Goal: Task Accomplishment & Management: Manage account settings

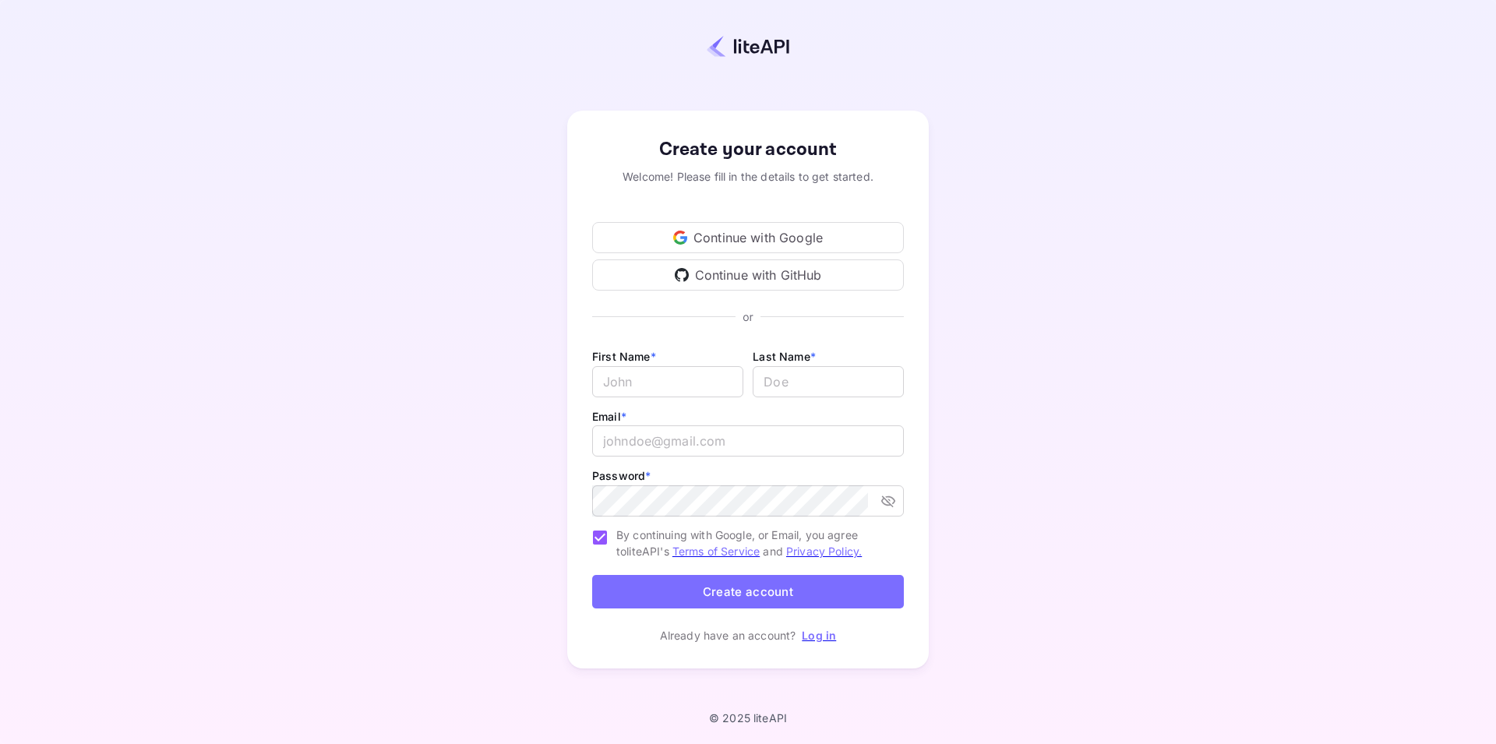
click at [460, 330] on div "Create your account Welcome! Please fill in the details to get started. Continu…" at bounding box center [748, 389] width 1359 height 643
click at [714, 225] on div "Continue with Google" at bounding box center [748, 237] width 312 height 31
click at [935, 121] on div "Create your account Welcome! Please fill in the details to get started. Continu…" at bounding box center [748, 389] width 1359 height 643
click at [830, 637] on link "Log in" at bounding box center [819, 635] width 34 height 13
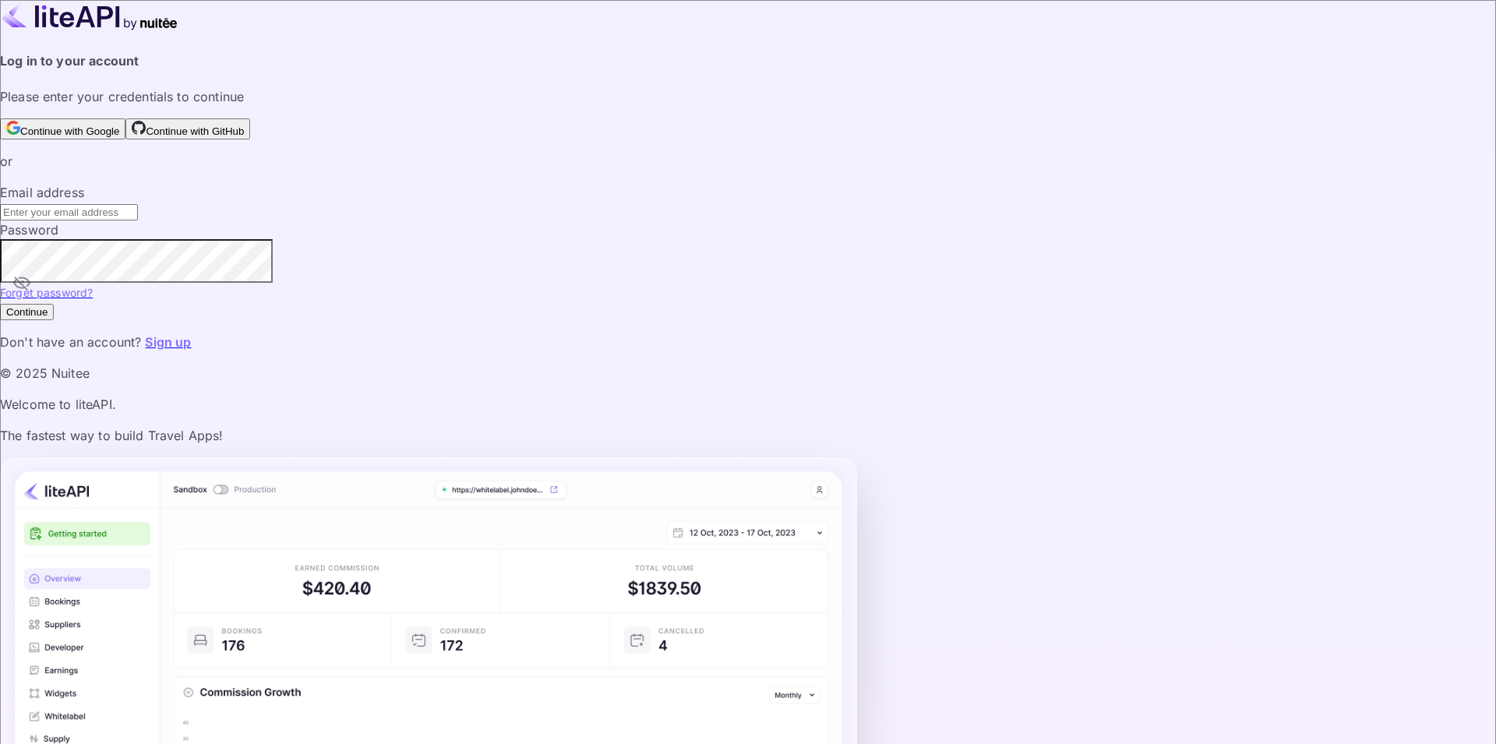
click at [138, 220] on input "text" at bounding box center [69, 212] width 138 height 16
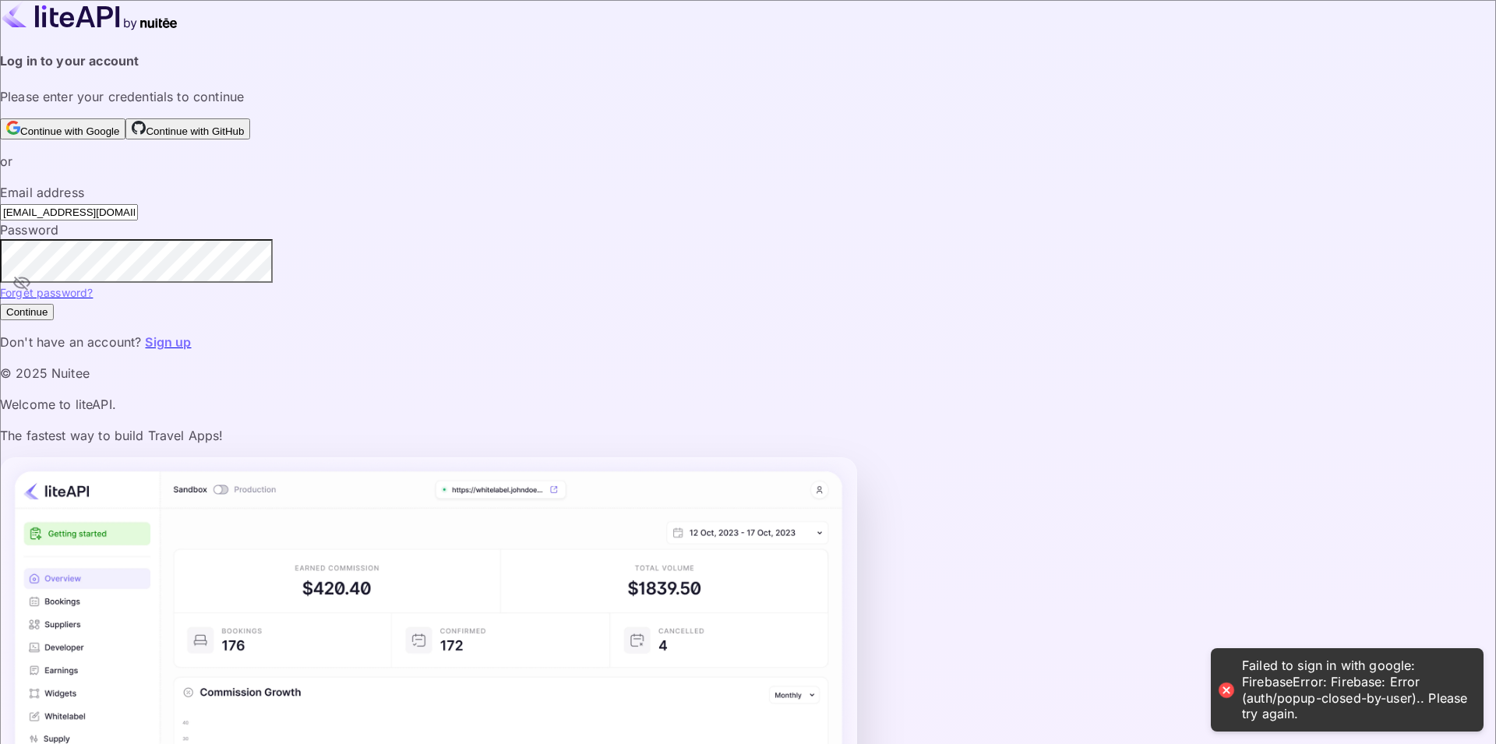
type input "[EMAIL_ADDRESS][DOMAIN_NAME]"
click at [0, 304] on button "Continue" at bounding box center [27, 312] width 54 height 16
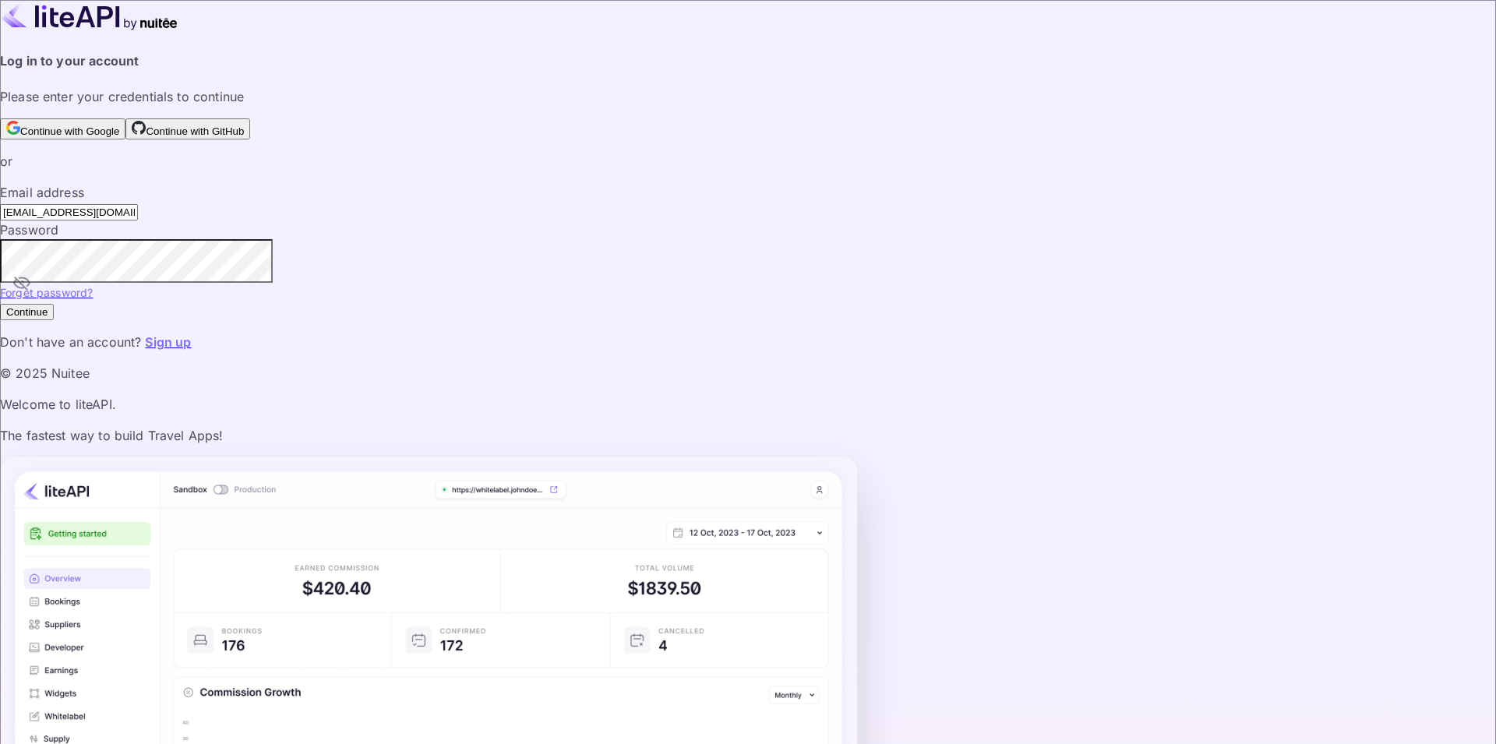
click at [0, 304] on button "Continue" at bounding box center [27, 312] width 54 height 16
click at [93, 299] on link "Forget password?" at bounding box center [46, 292] width 93 height 13
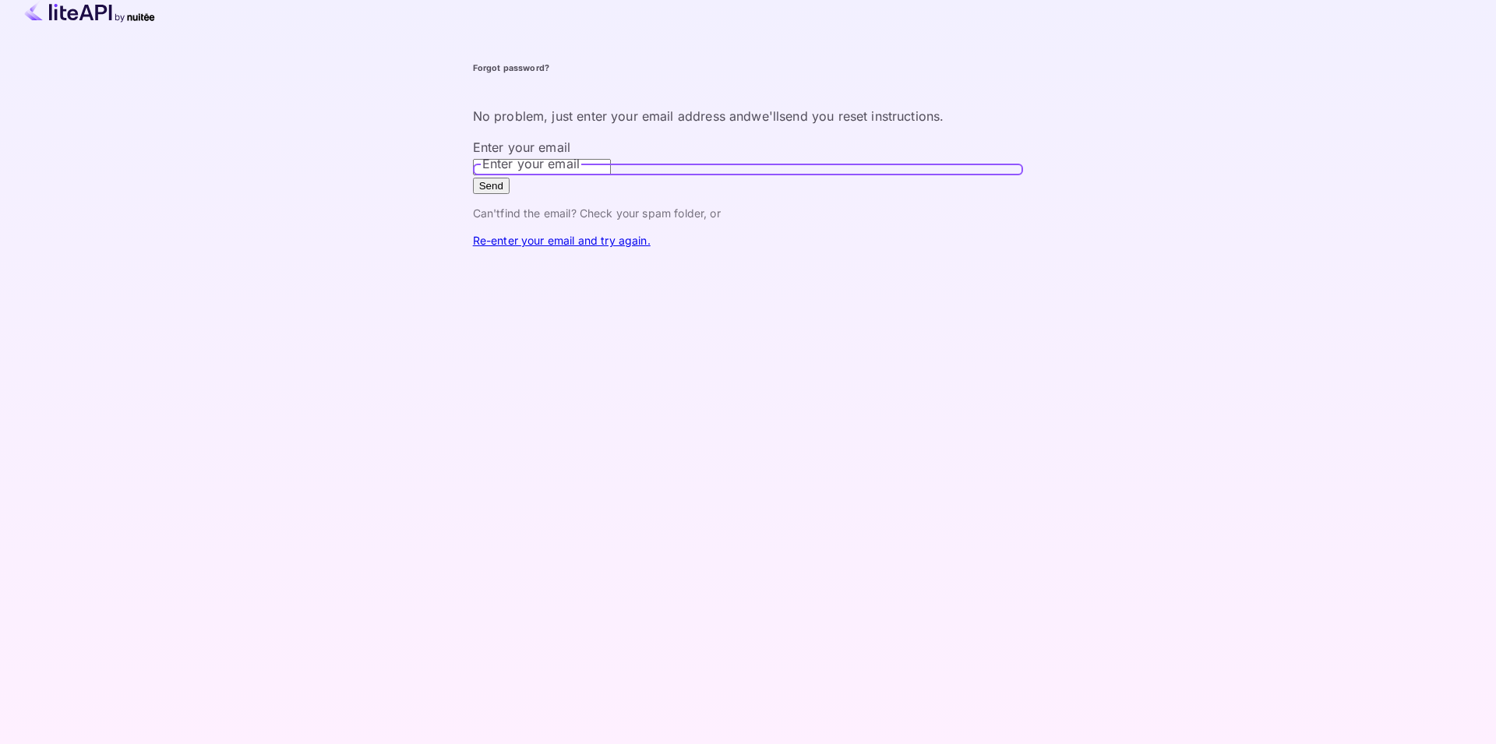
click at [611, 175] on input "Enter your email" at bounding box center [542, 167] width 138 height 16
type input "[EMAIL_ADDRESS][DOMAIN_NAME]"
click at [473, 178] on button "Send" at bounding box center [491, 186] width 37 height 16
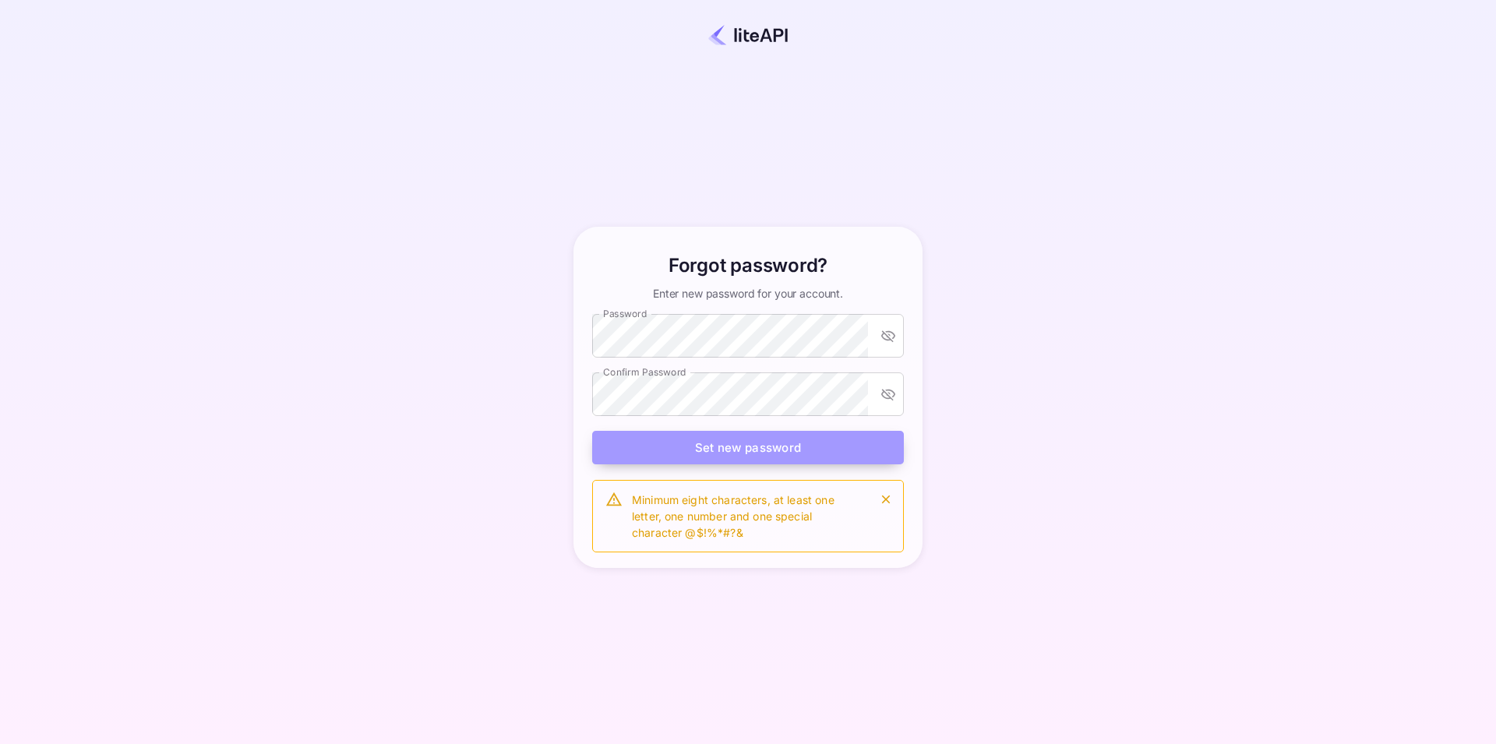
click at [731, 462] on button "Set new password" at bounding box center [748, 447] width 312 height 33
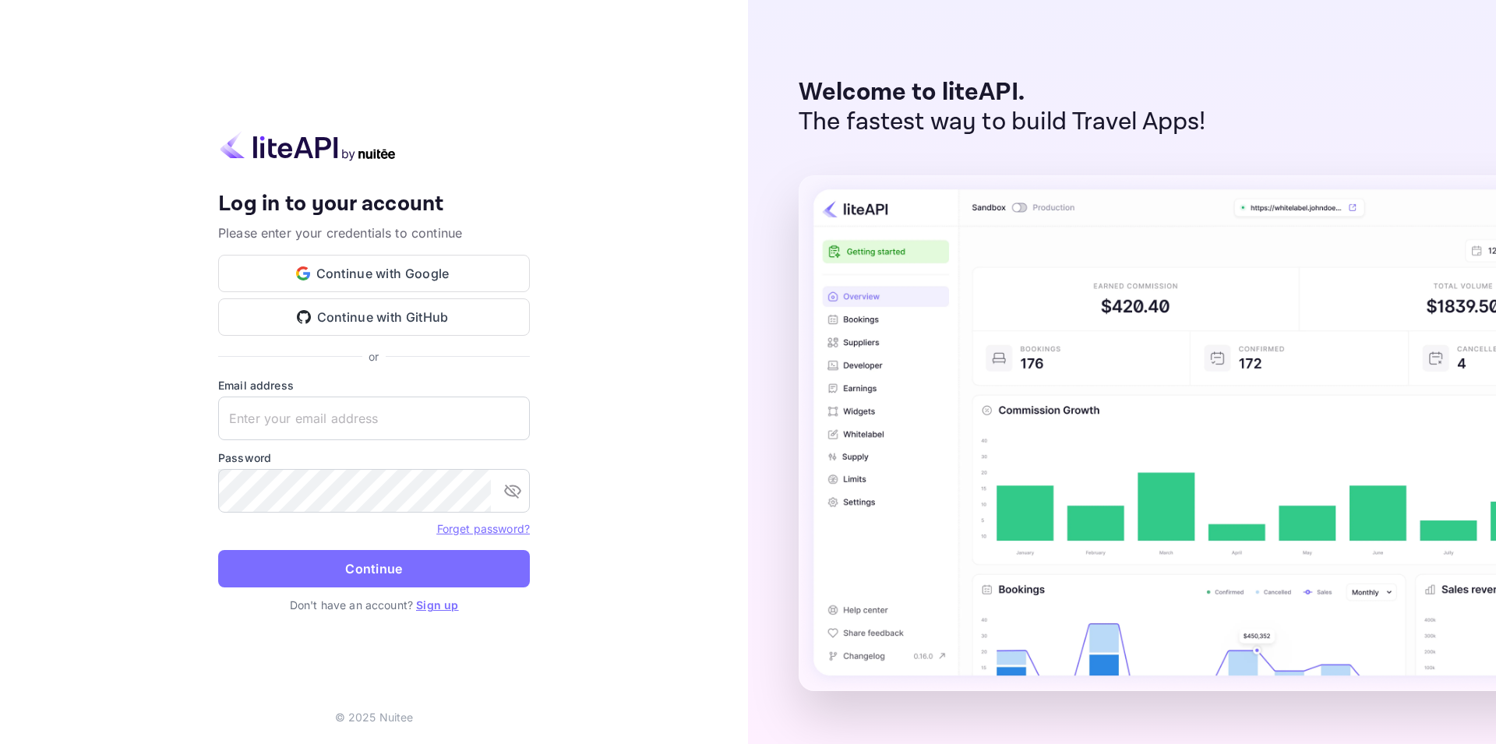
drag, startPoint x: 0, startPoint y: 0, endPoint x: 353, endPoint y: 379, distance: 518.1
click at [9, 371] on div "Your account has been created successfully, a confirmation link has been sent t…" at bounding box center [374, 372] width 748 height 744
click at [356, 398] on input "text" at bounding box center [374, 419] width 312 height 44
paste input "[URL][DOMAIN_NAME][DOMAIN_NAME]"
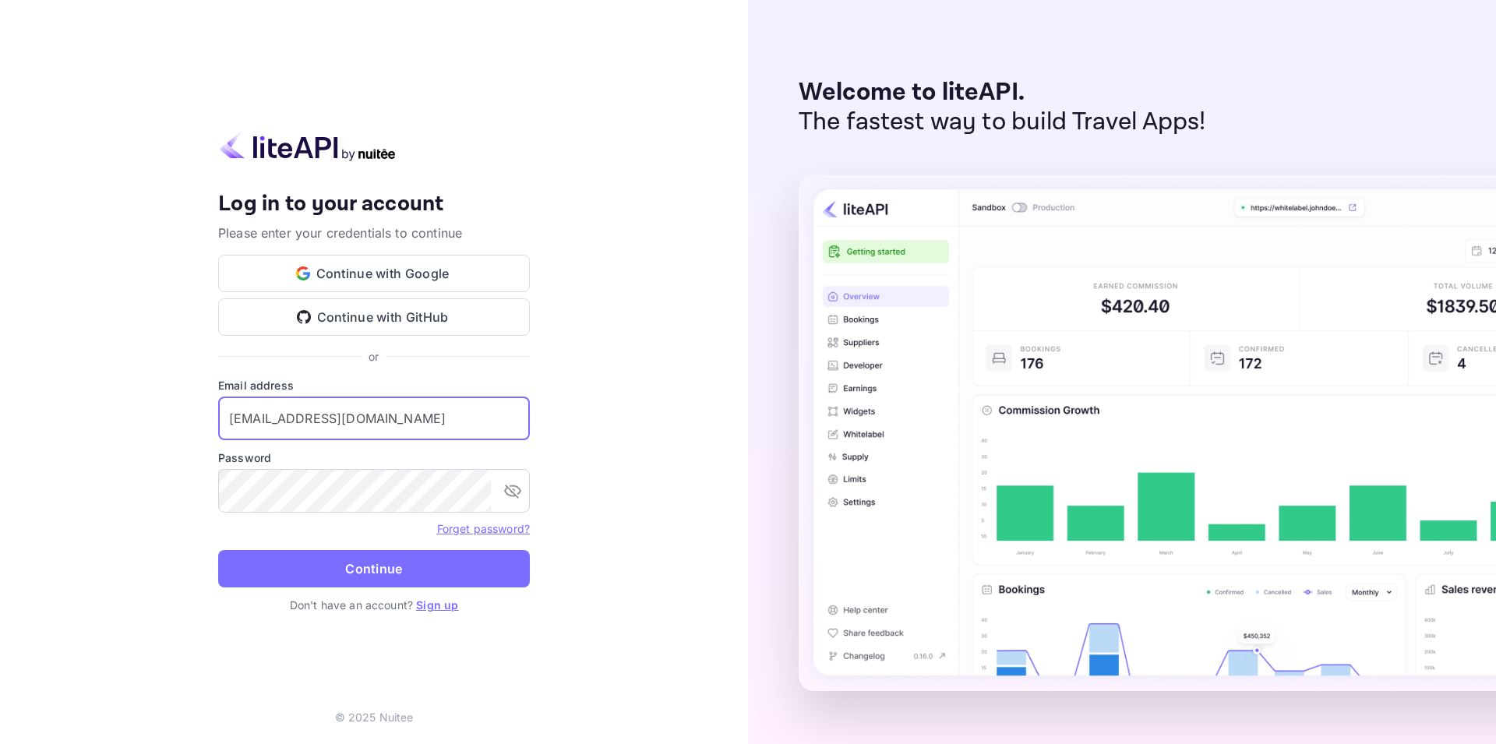
type input "[EMAIL_ADDRESS][DOMAIN_NAME]"
click at [218, 550] on button "Continue" at bounding box center [374, 568] width 312 height 37
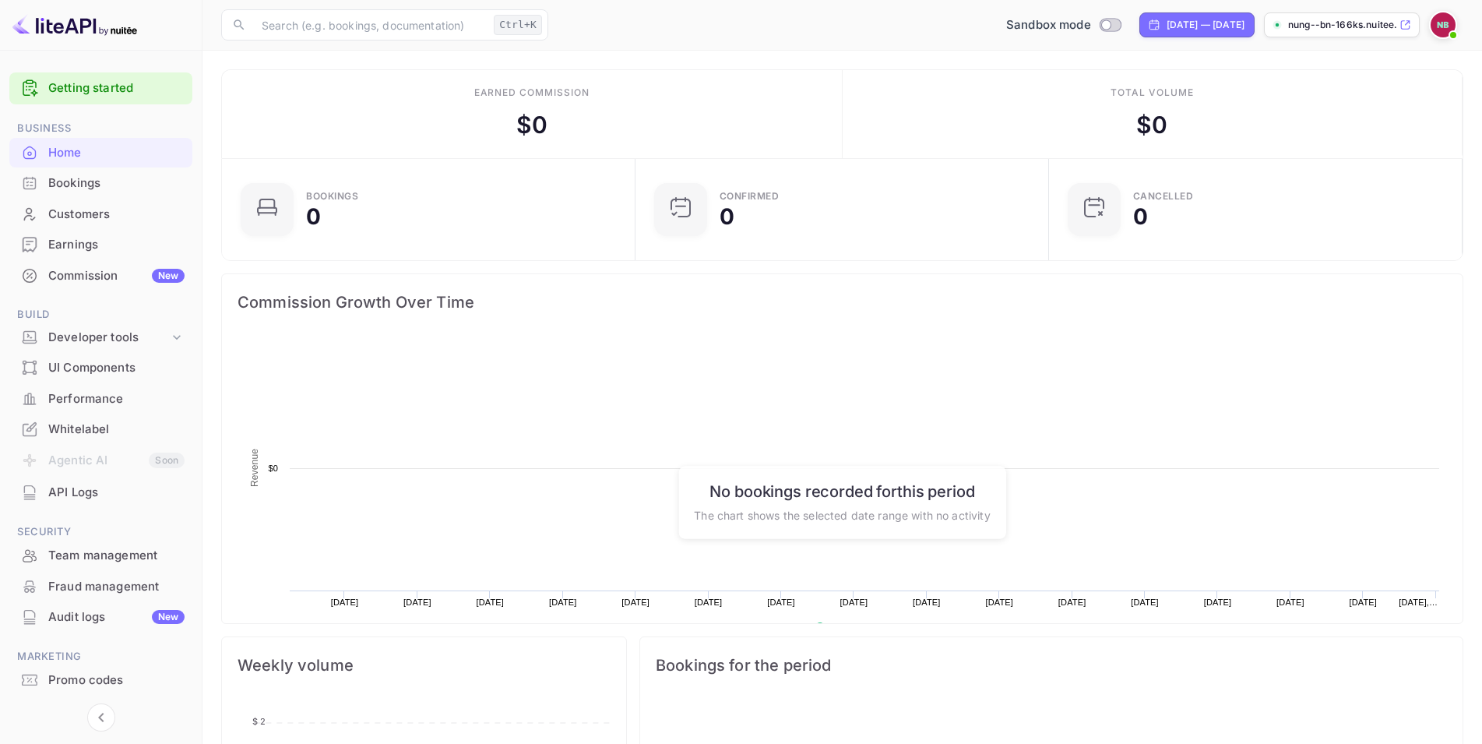
scroll to position [240, 391]
click at [1400, 25] on icon at bounding box center [1406, 24] width 12 height 11
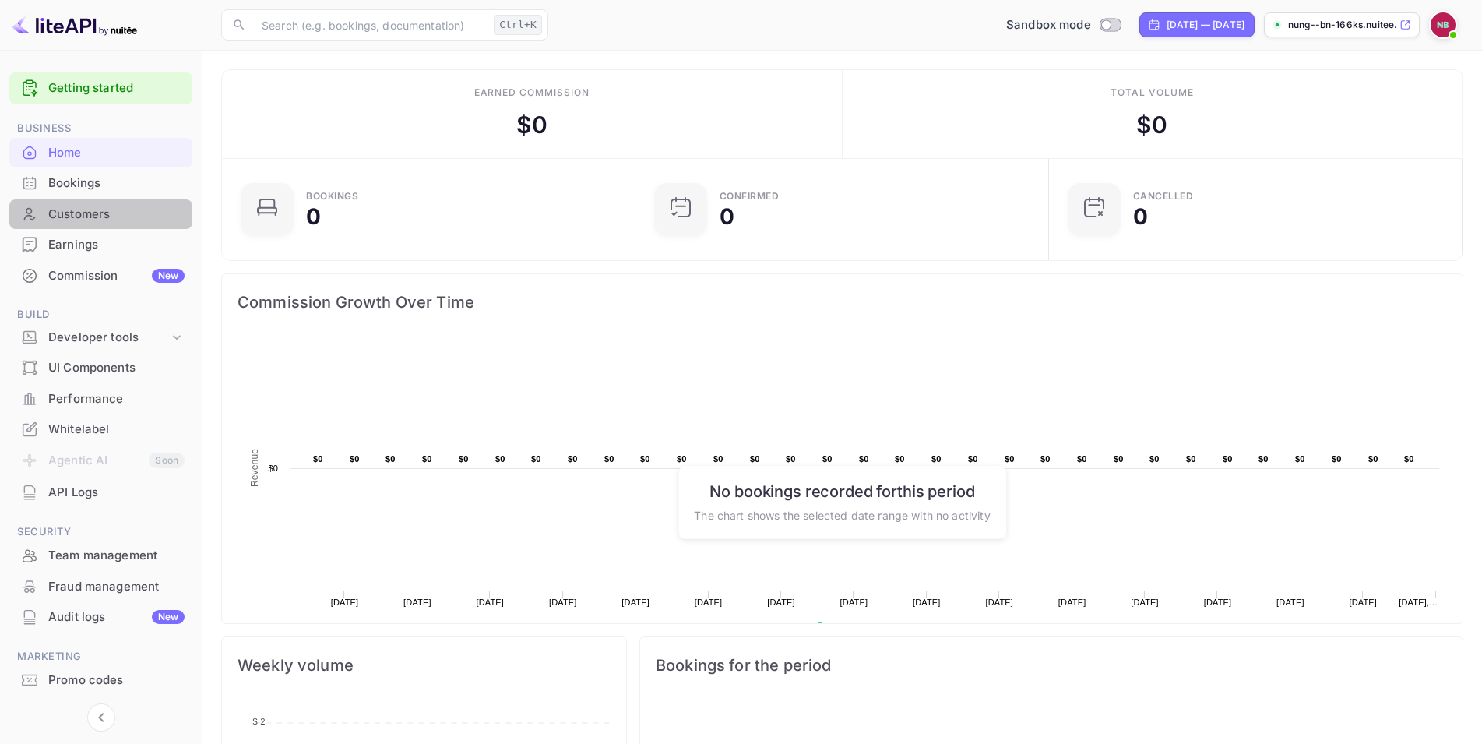
click at [102, 211] on div "Customers" at bounding box center [116, 215] width 136 height 18
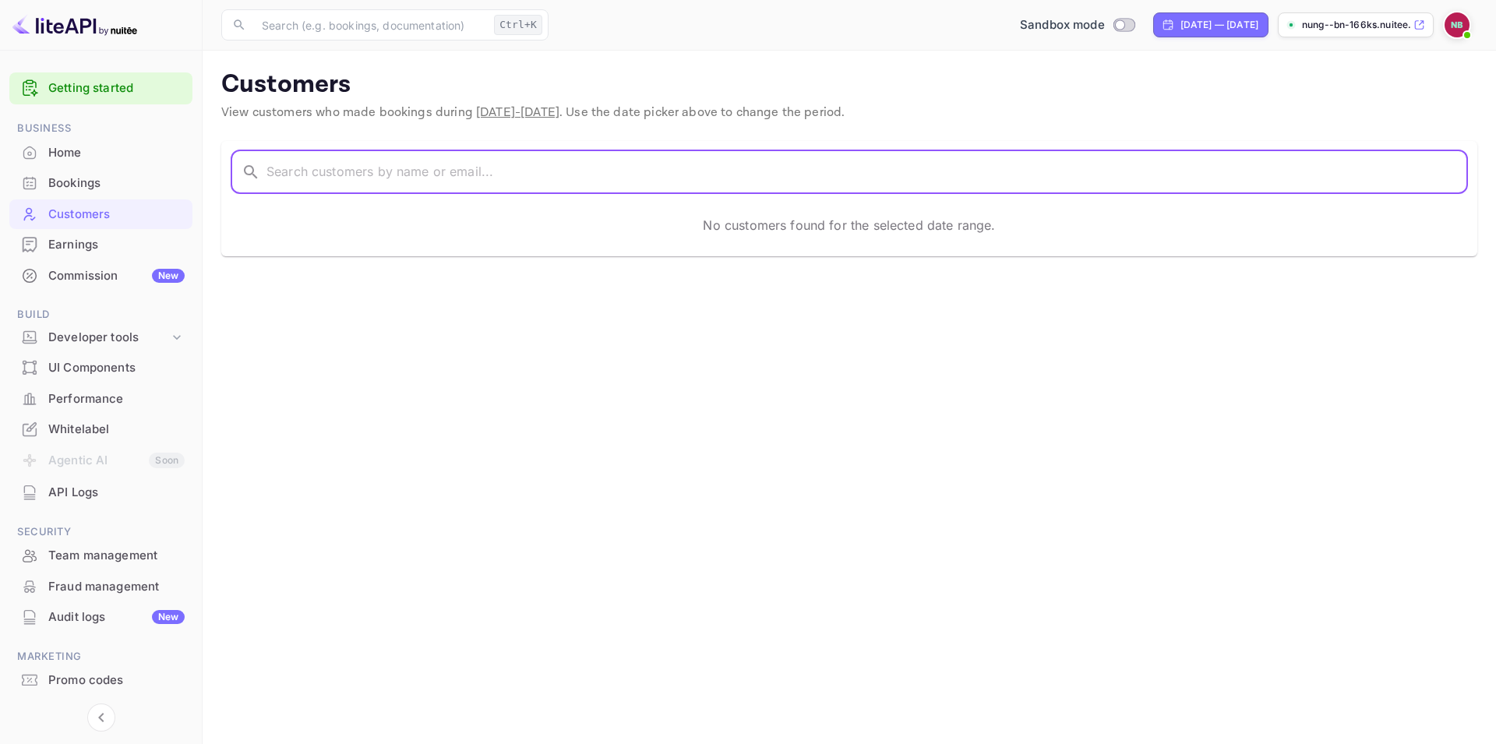
click at [340, 172] on input "text" at bounding box center [866, 172] width 1201 height 44
paste input "my1000ze@hotmail.com"
type input "my1000ze@hotmail.com"
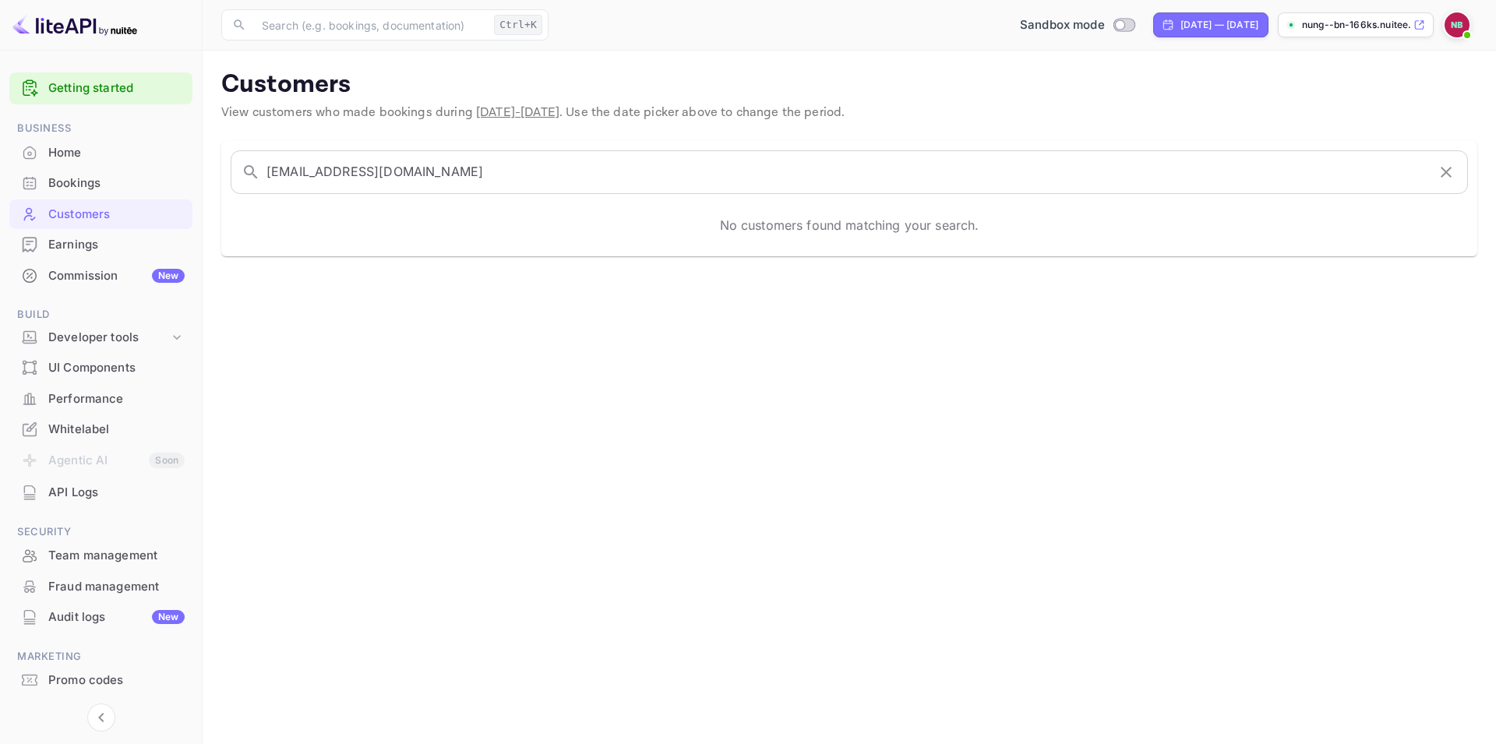
click at [426, 218] on div "No customers found matching your search." at bounding box center [849, 225] width 1237 height 44
click at [81, 243] on div "Earnings" at bounding box center [116, 245] width 136 height 18
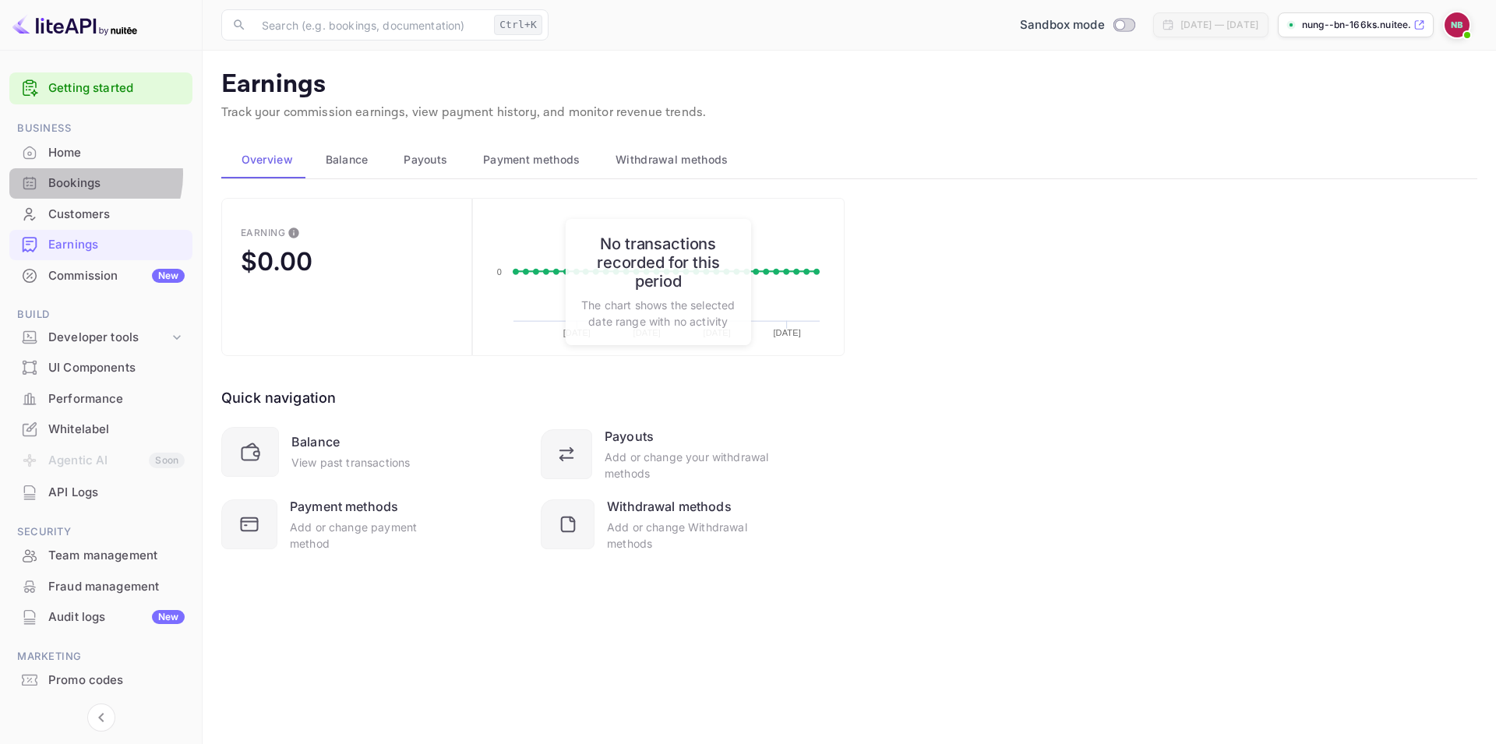
click at [81, 174] on div "Bookings" at bounding box center [100, 183] width 183 height 30
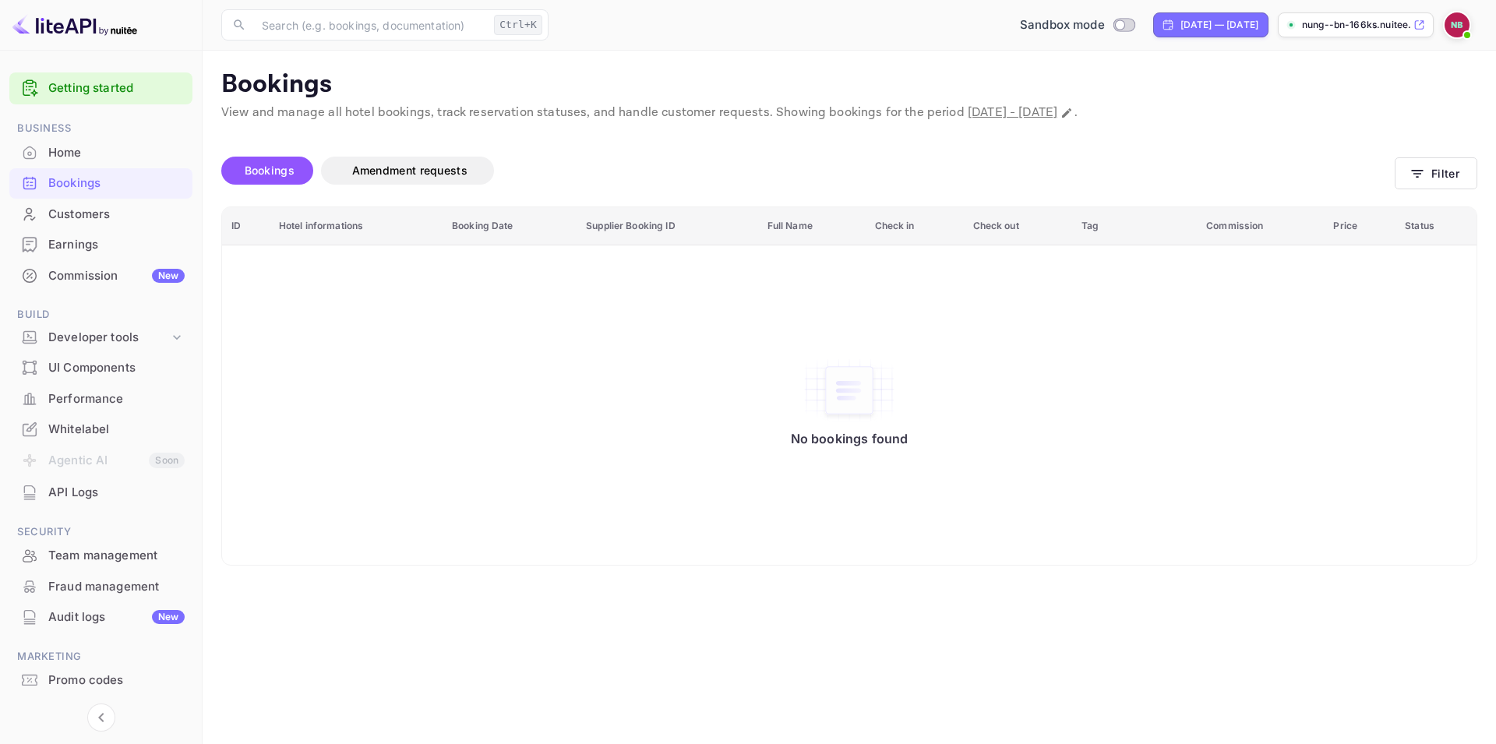
click at [85, 154] on div "Home" at bounding box center [116, 153] width 136 height 18
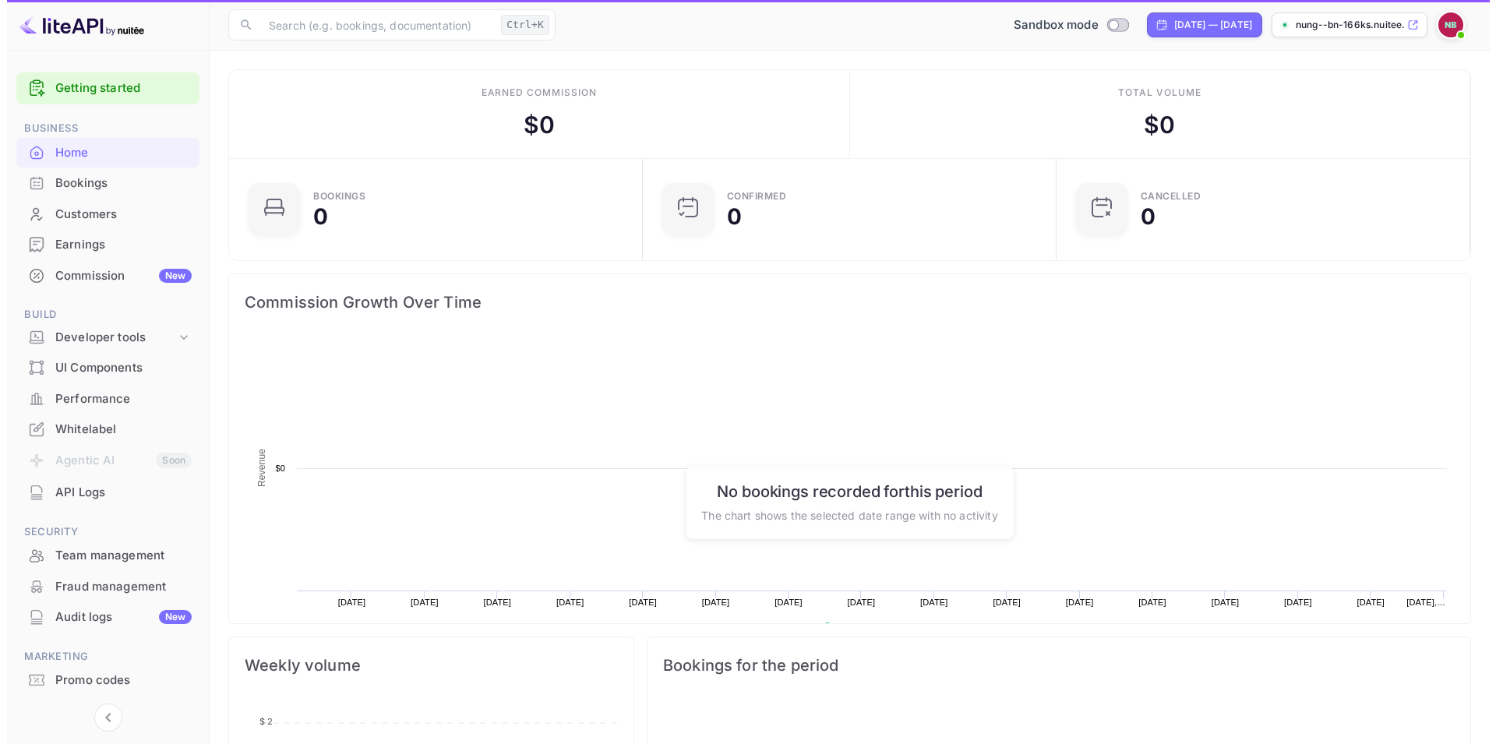
scroll to position [14, 14]
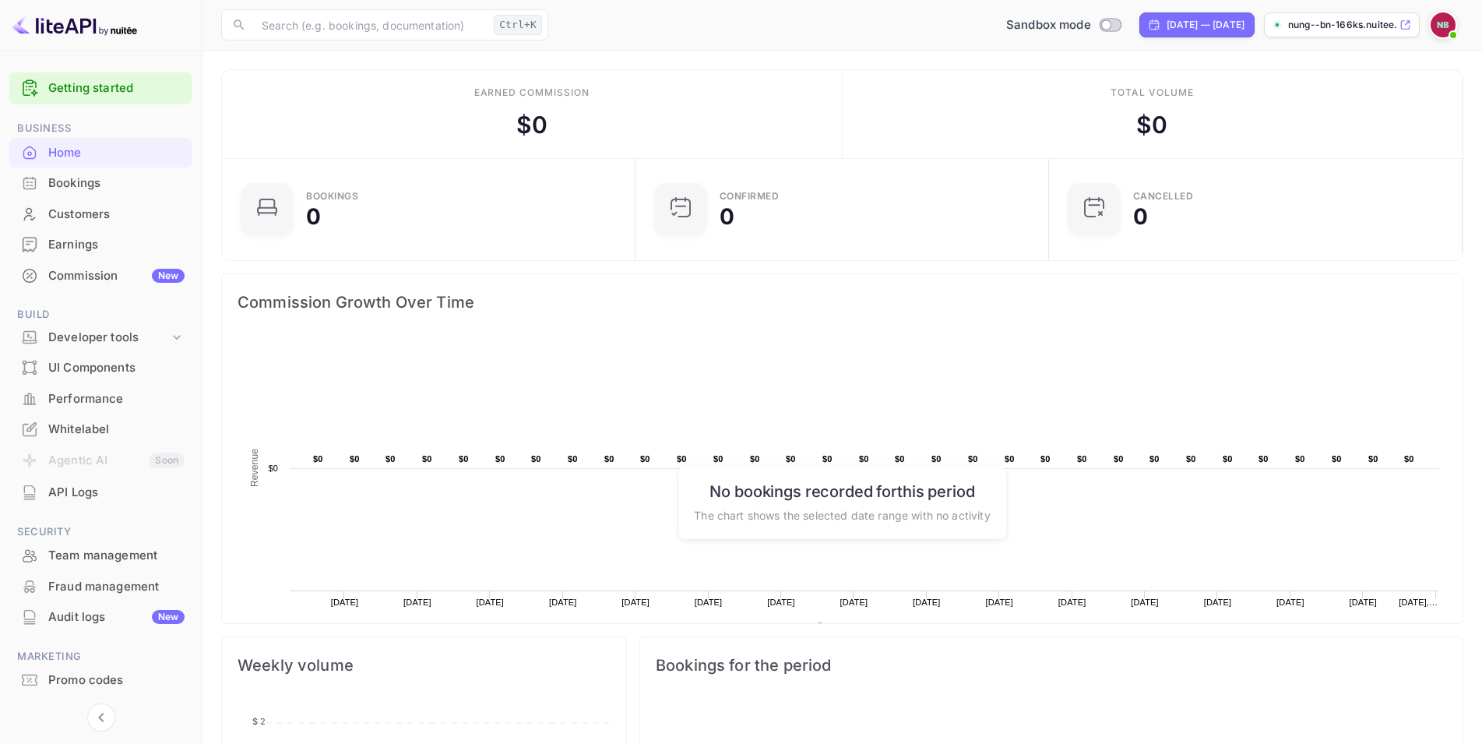
click at [1411, 68] on main "Earned commission $ 0 Total volume $ 0 Bookings 0 Confirmed 0 CANCELLED 0 Commi…" at bounding box center [843, 621] width 1280 height 1140
click at [65, 203] on div "Customers" at bounding box center [100, 214] width 183 height 30
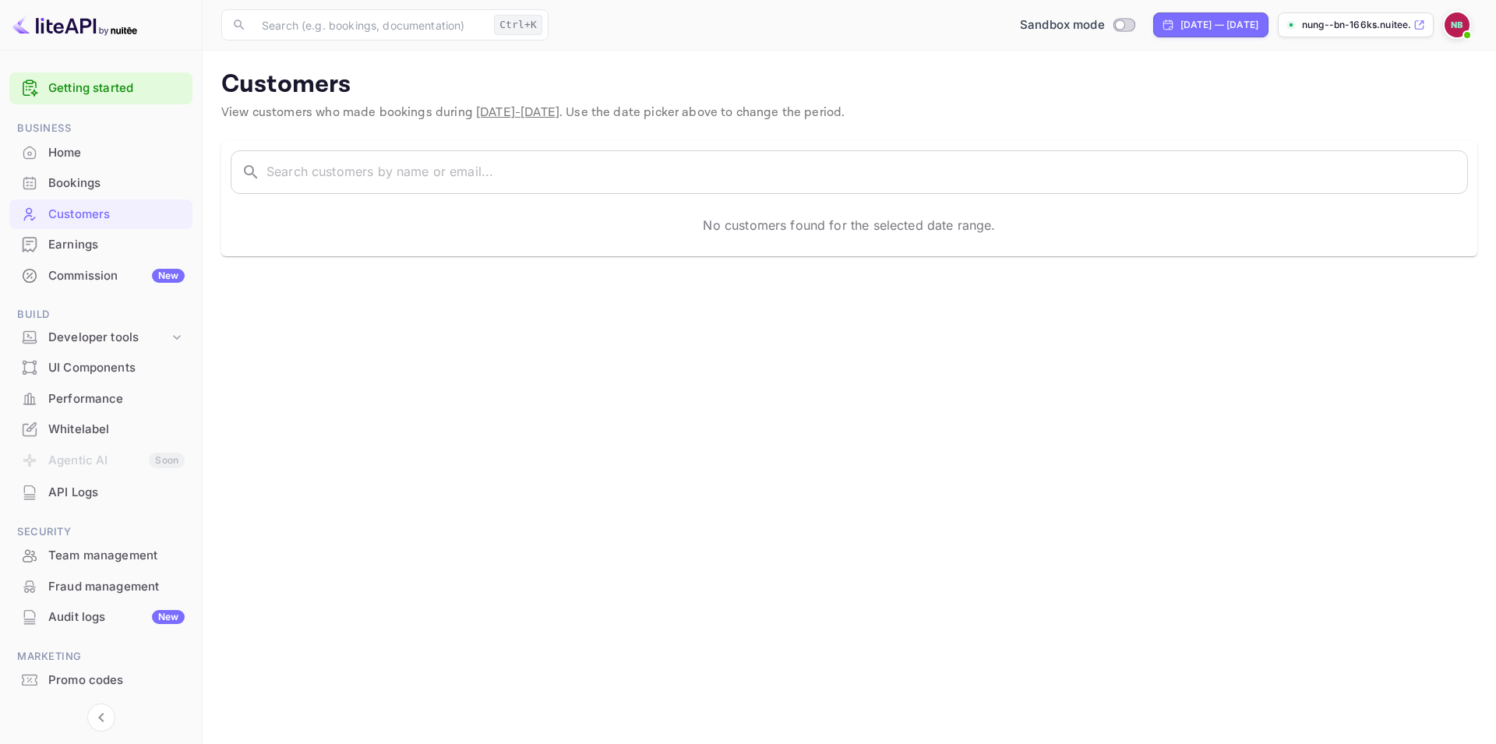
click at [1450, 26] on img at bounding box center [1456, 24] width 25 height 25
click at [1417, 132] on p "Invite" at bounding box center [1422, 140] width 30 height 16
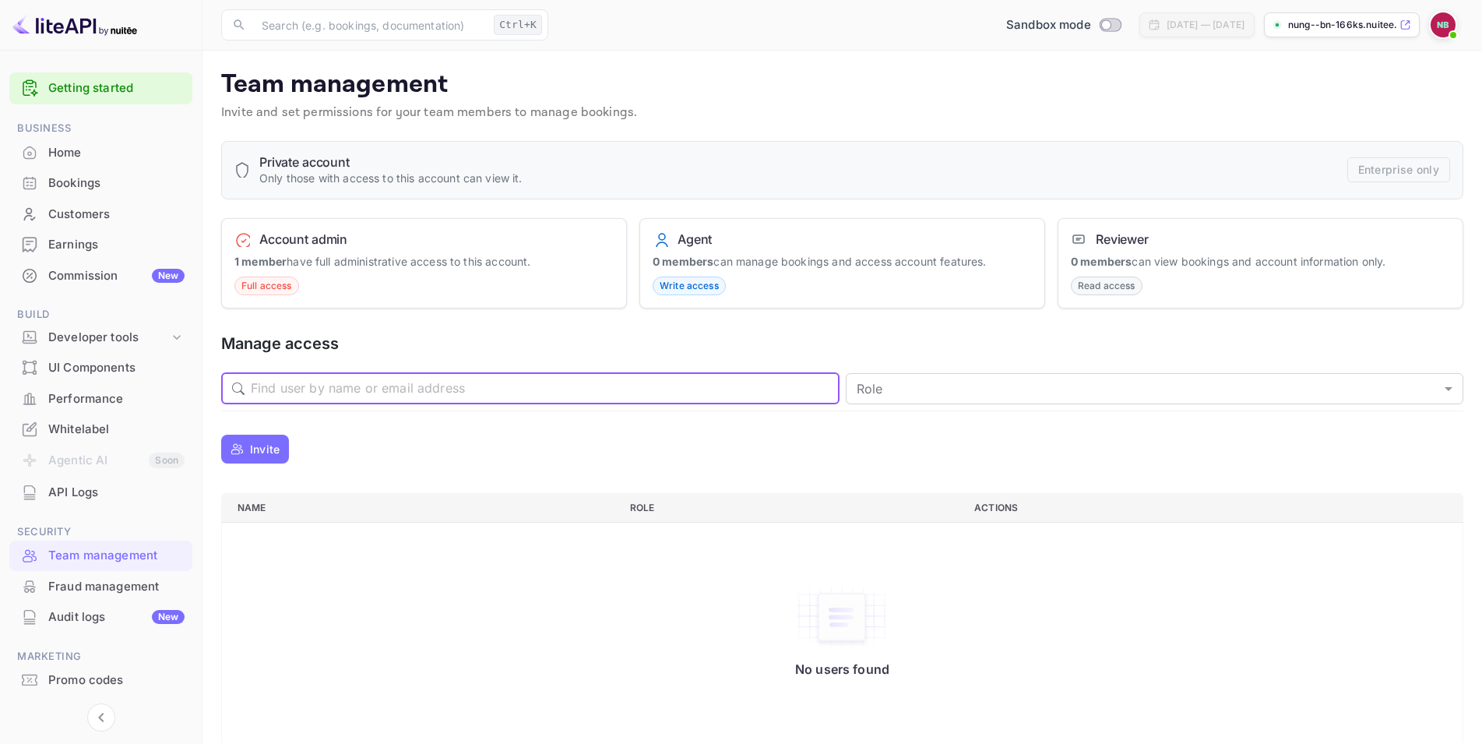
click at [331, 389] on input "text" at bounding box center [545, 388] width 589 height 31
paste input "my1000ze@hotmail.com"
type input "my1000ze@hotmail.com"
click at [569, 445] on div "Invite" at bounding box center [842, 449] width 1243 height 38
click at [996, 393] on body "Getting started Business Home Bookings Customers Earnings Commission New Build …" at bounding box center [748, 382] width 1496 height 764
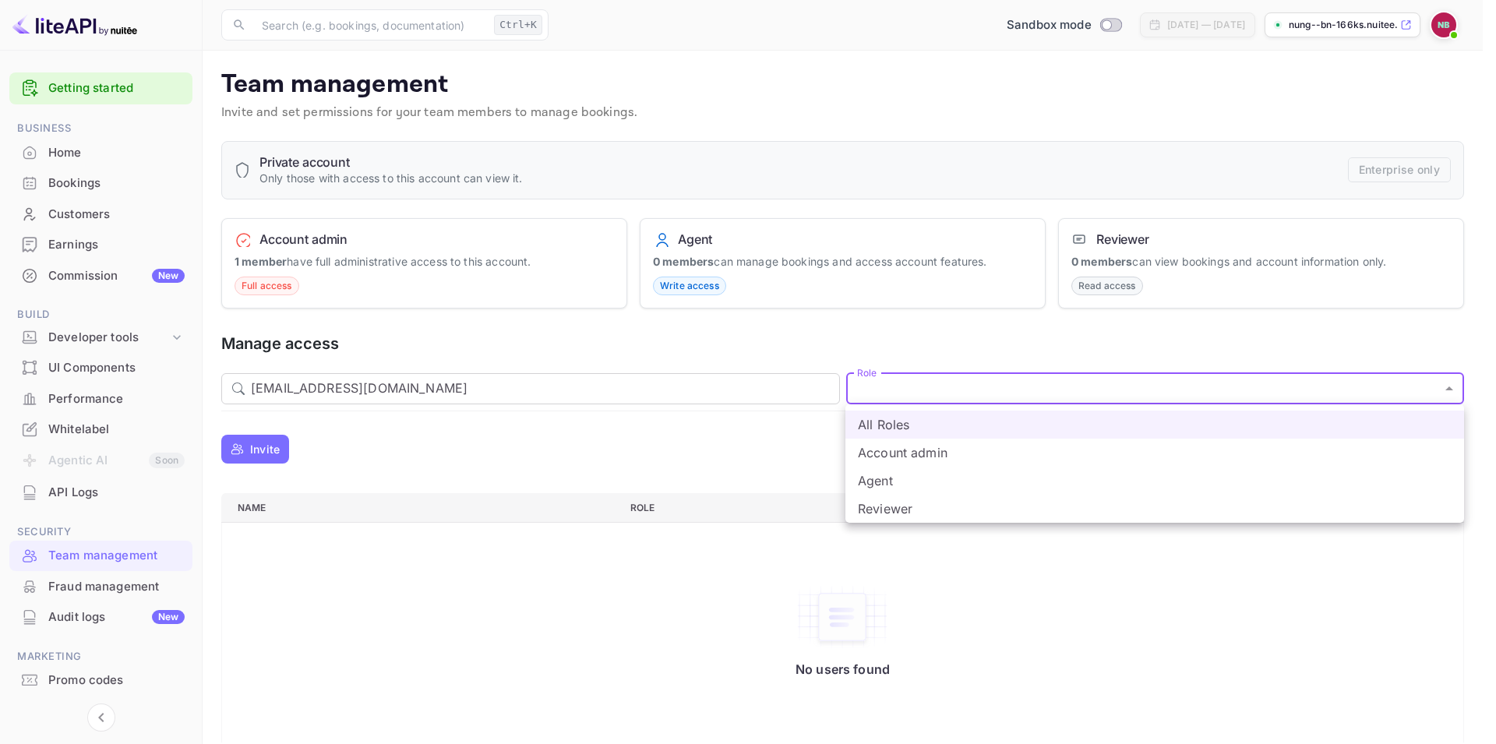
click at [960, 477] on li "Agent" at bounding box center [1154, 481] width 619 height 28
type input "agent"
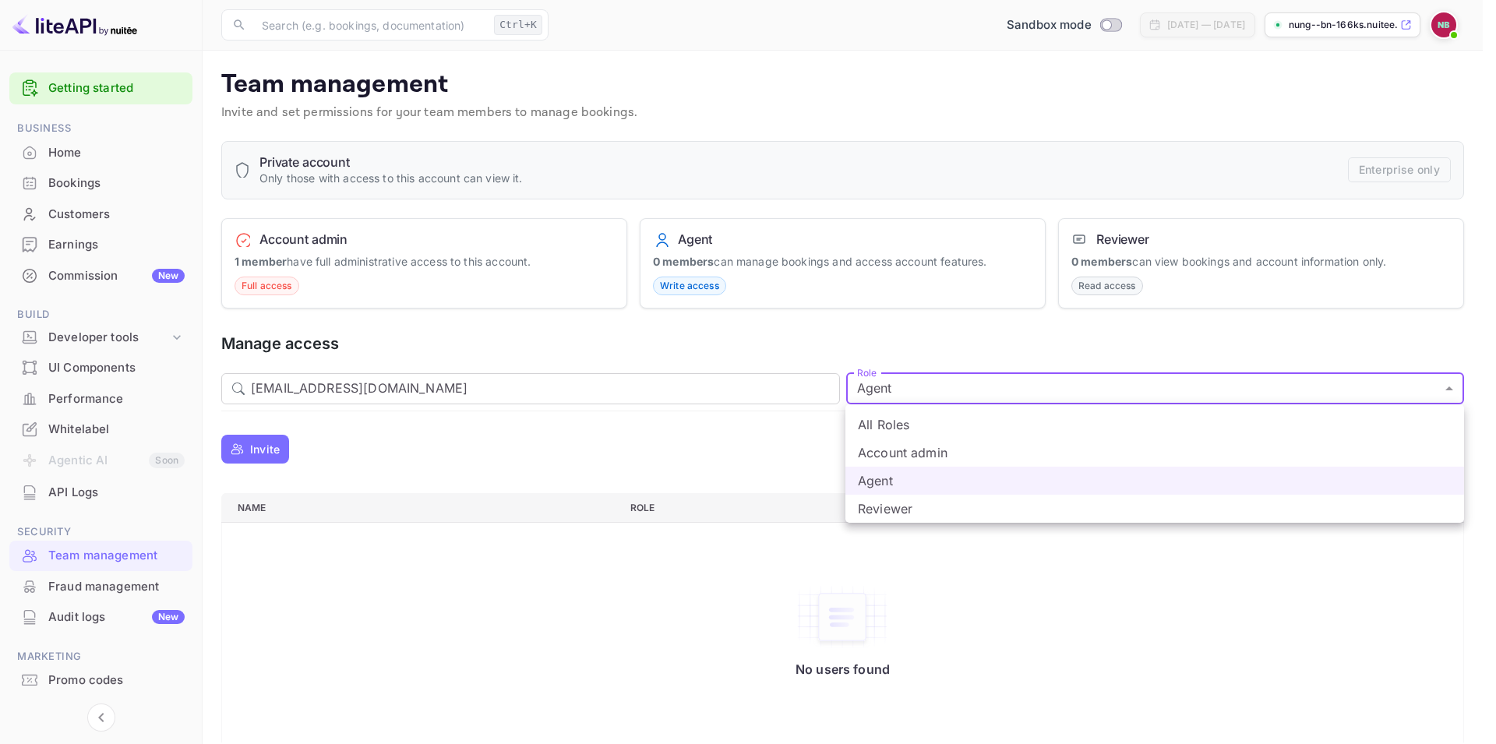
click at [952, 381] on body "Getting started Business Home Bookings Customers Earnings Commission New Build …" at bounding box center [748, 382] width 1496 height 764
click at [883, 479] on li "Agent" at bounding box center [1154, 481] width 619 height 28
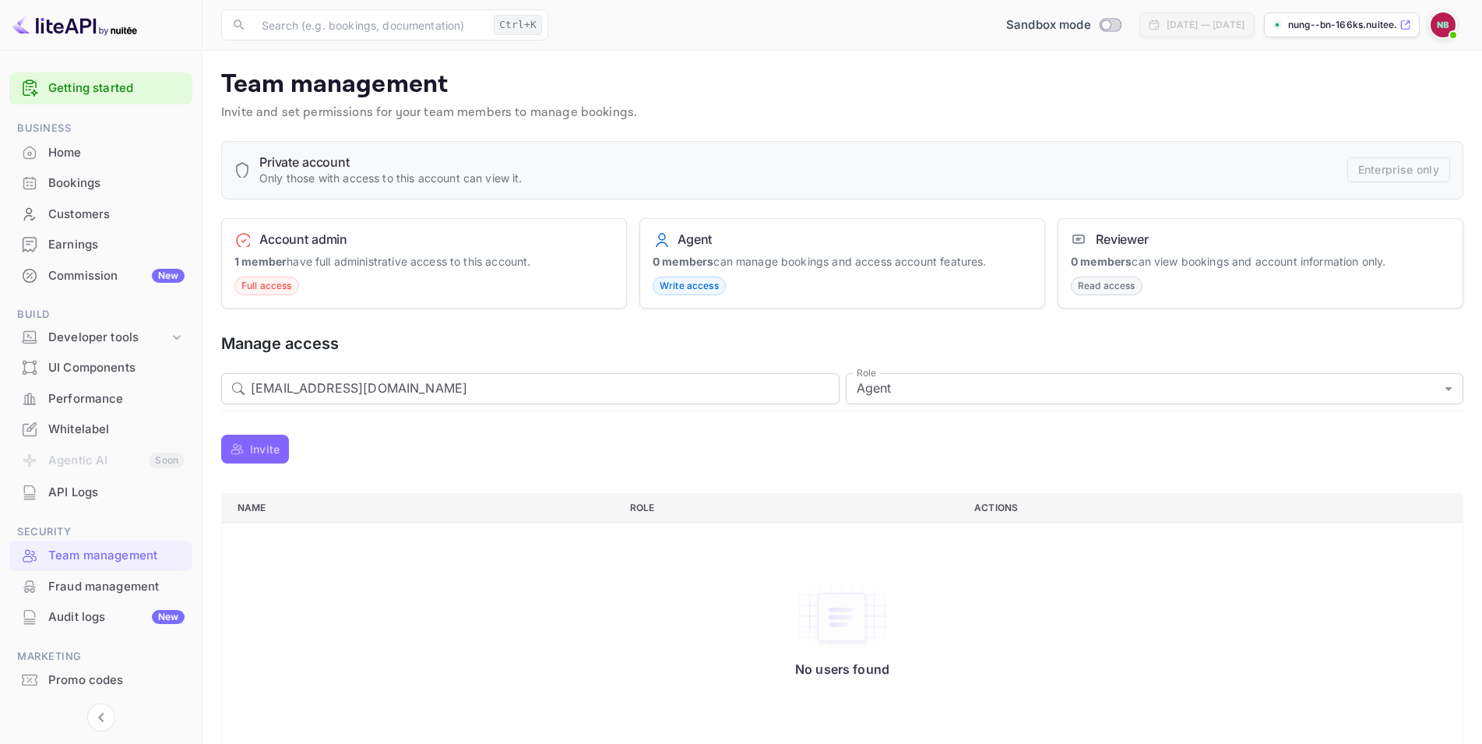
click at [253, 457] on button "Invite" at bounding box center [255, 449] width 68 height 29
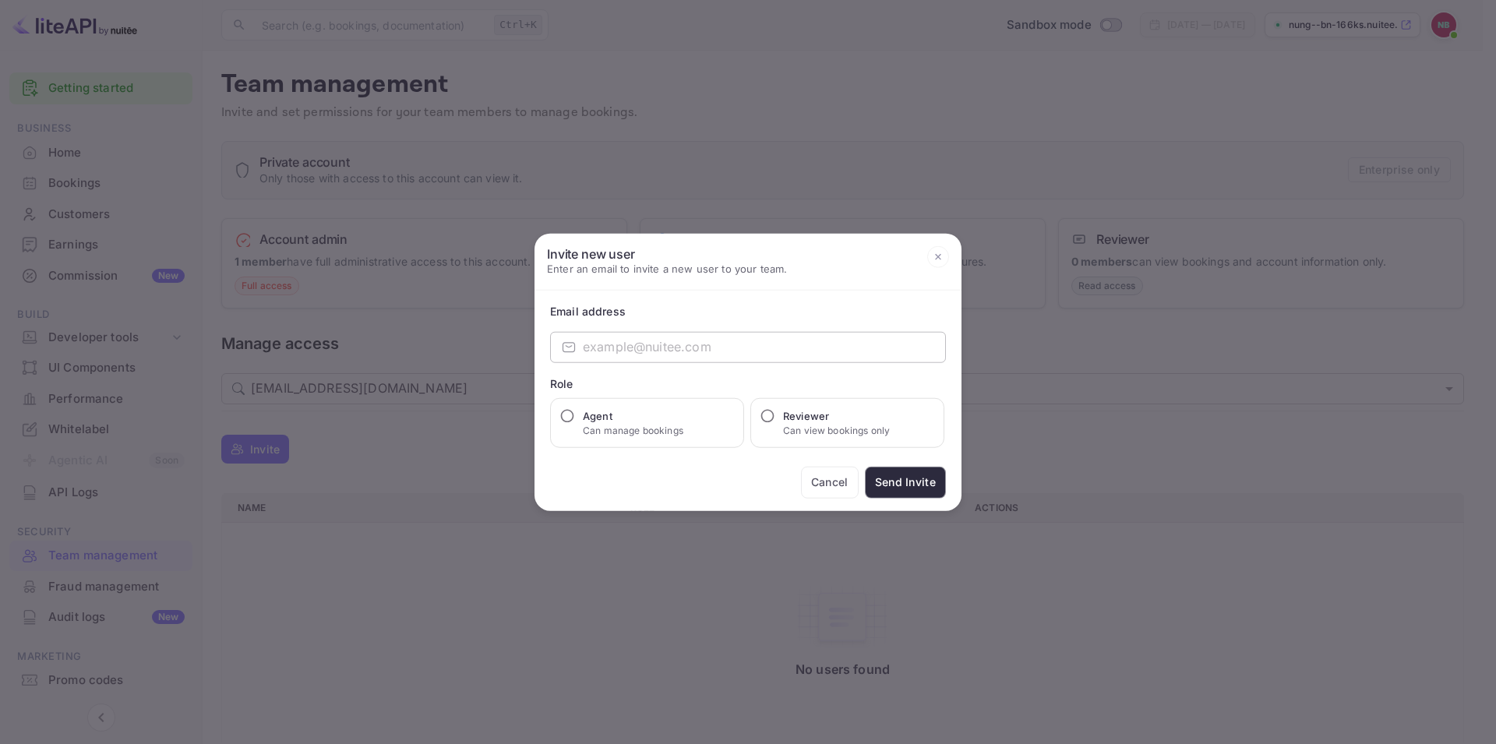
click at [627, 343] on input "email" at bounding box center [764, 346] width 363 height 31
paste input "my1000ze@hotmail.com"
type input "my1000ze@hotmail.com"
click at [573, 416] on input "Agent Can manage bookings" at bounding box center [567, 415] width 16 height 16
radio input "true"
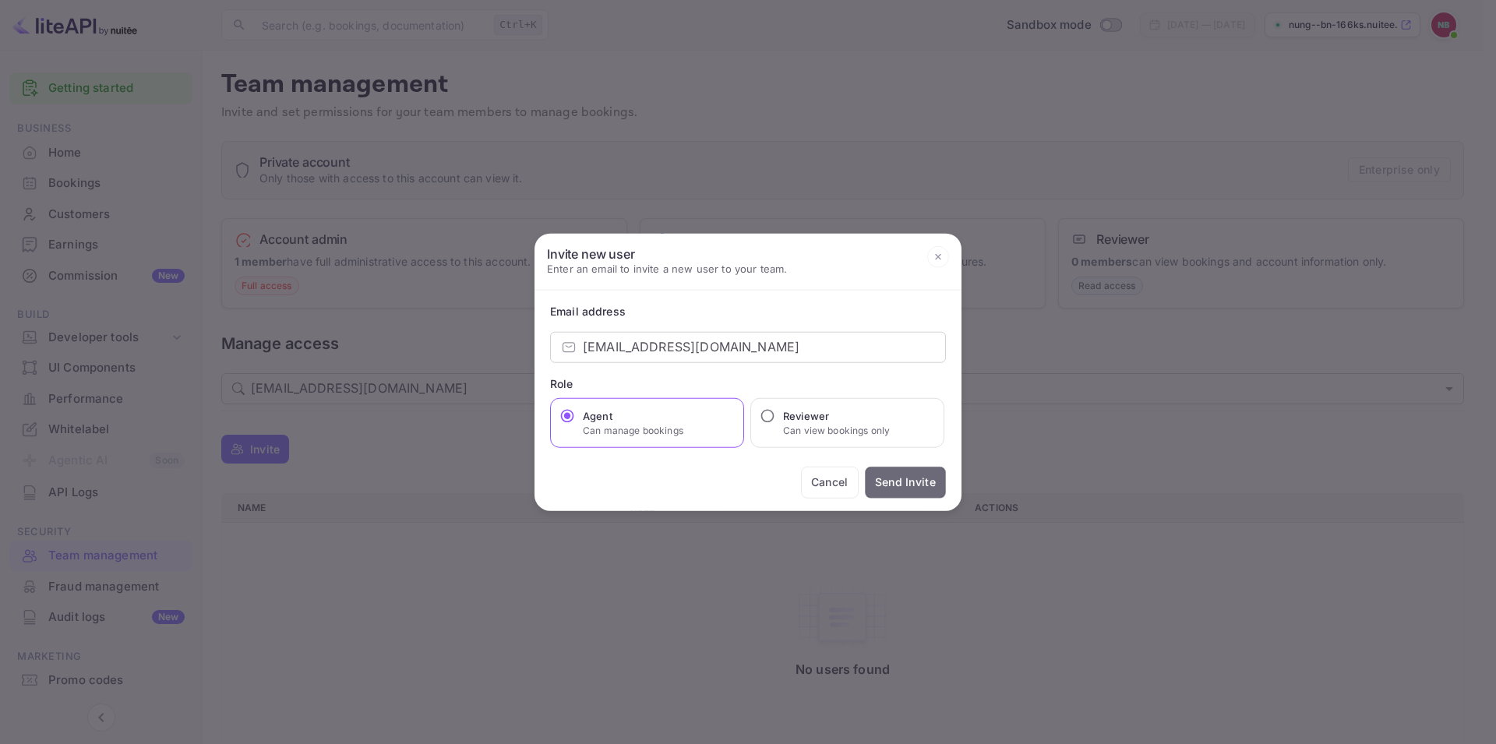
click at [916, 478] on button "Send Invite" at bounding box center [905, 482] width 81 height 32
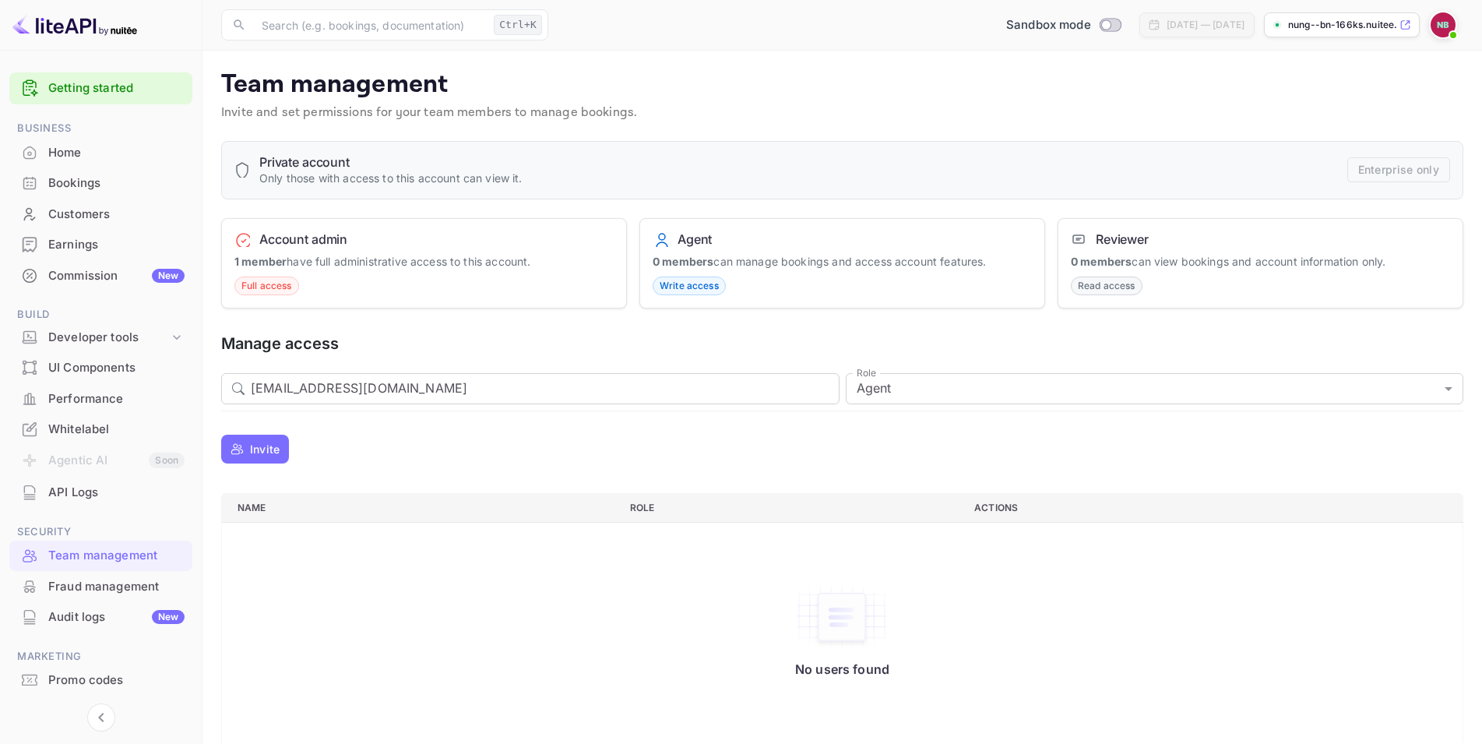
click at [467, 345] on h5 "Manage access" at bounding box center [842, 343] width 1243 height 21
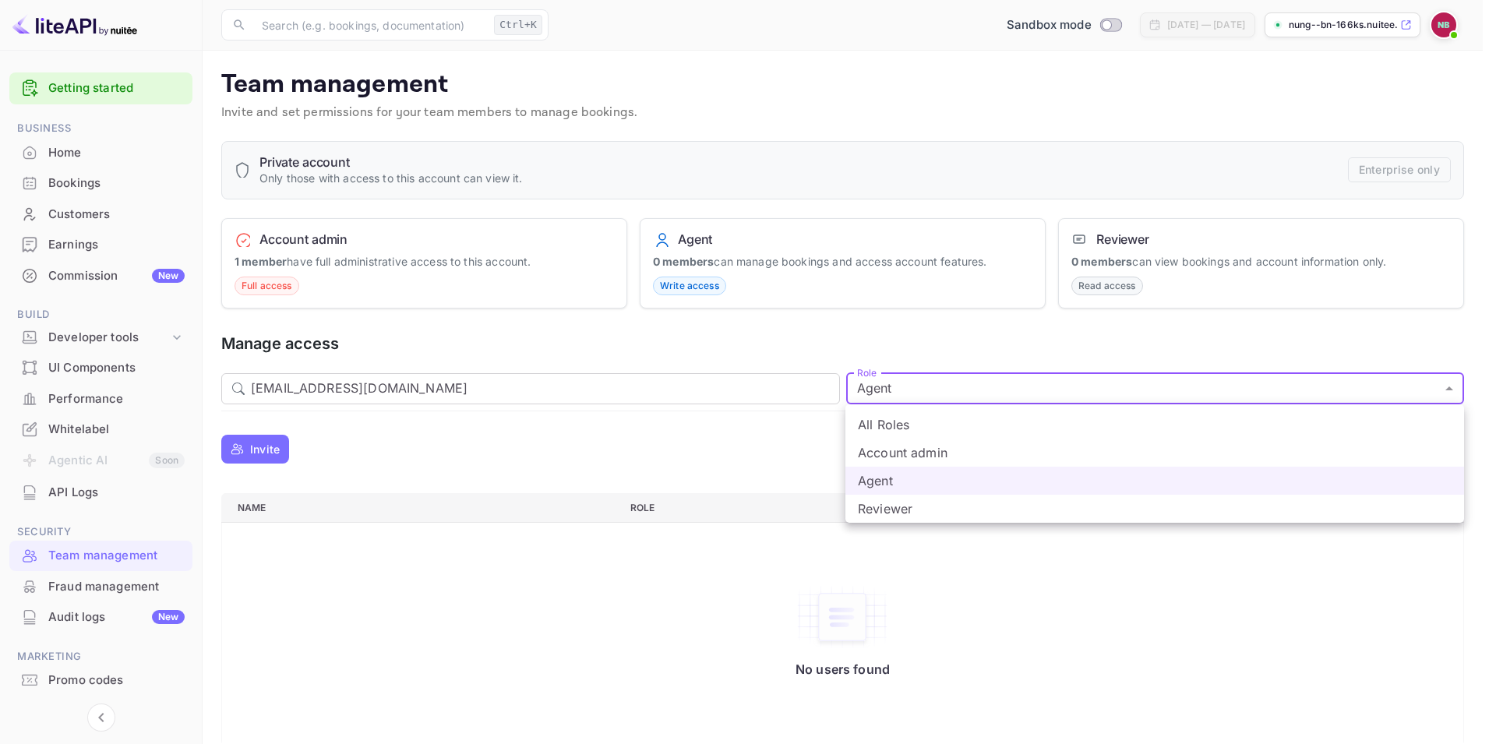
click at [1002, 393] on body "Getting started Business Home Bookings Customers Earnings Commission New Build …" at bounding box center [748, 382] width 1496 height 764
click at [1002, 393] on div at bounding box center [748, 372] width 1496 height 744
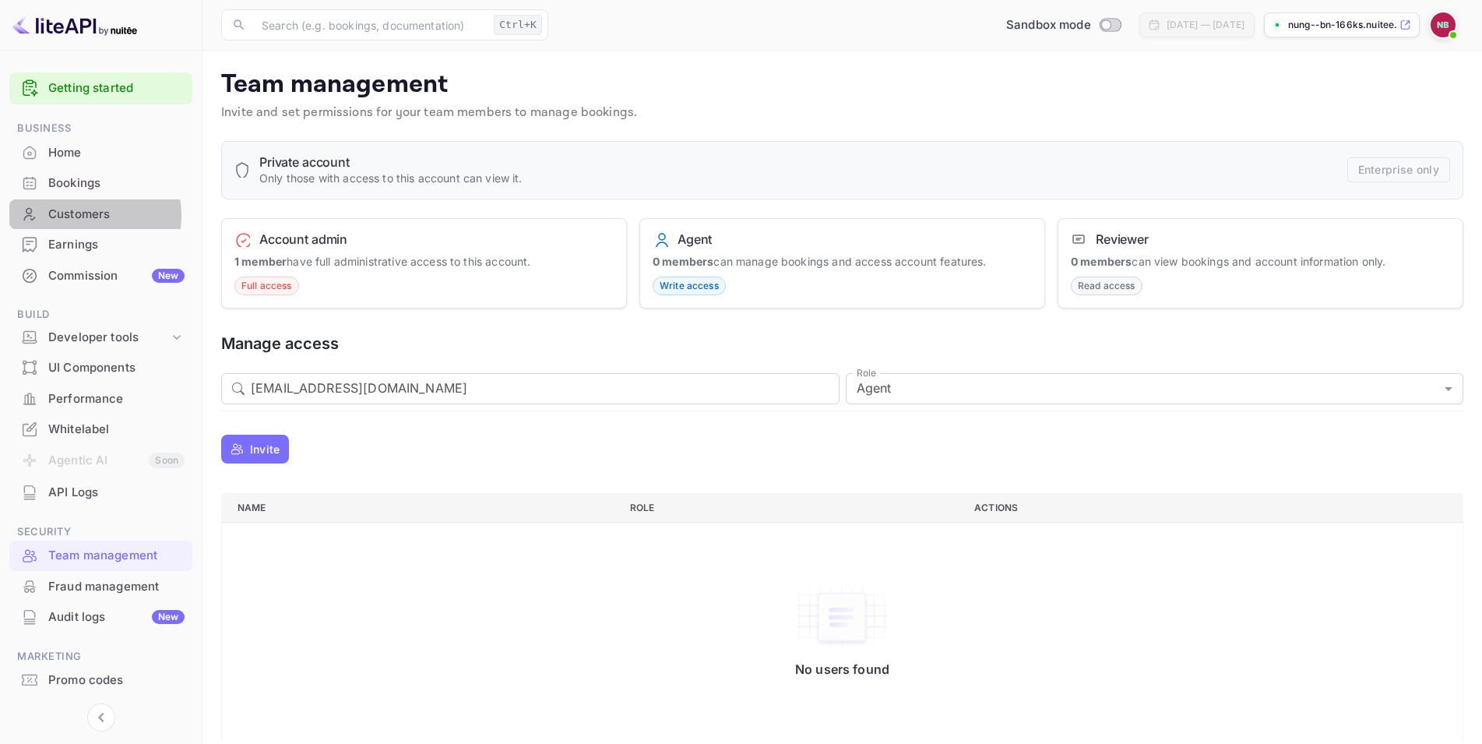
click at [89, 216] on div "Customers" at bounding box center [116, 215] width 136 height 18
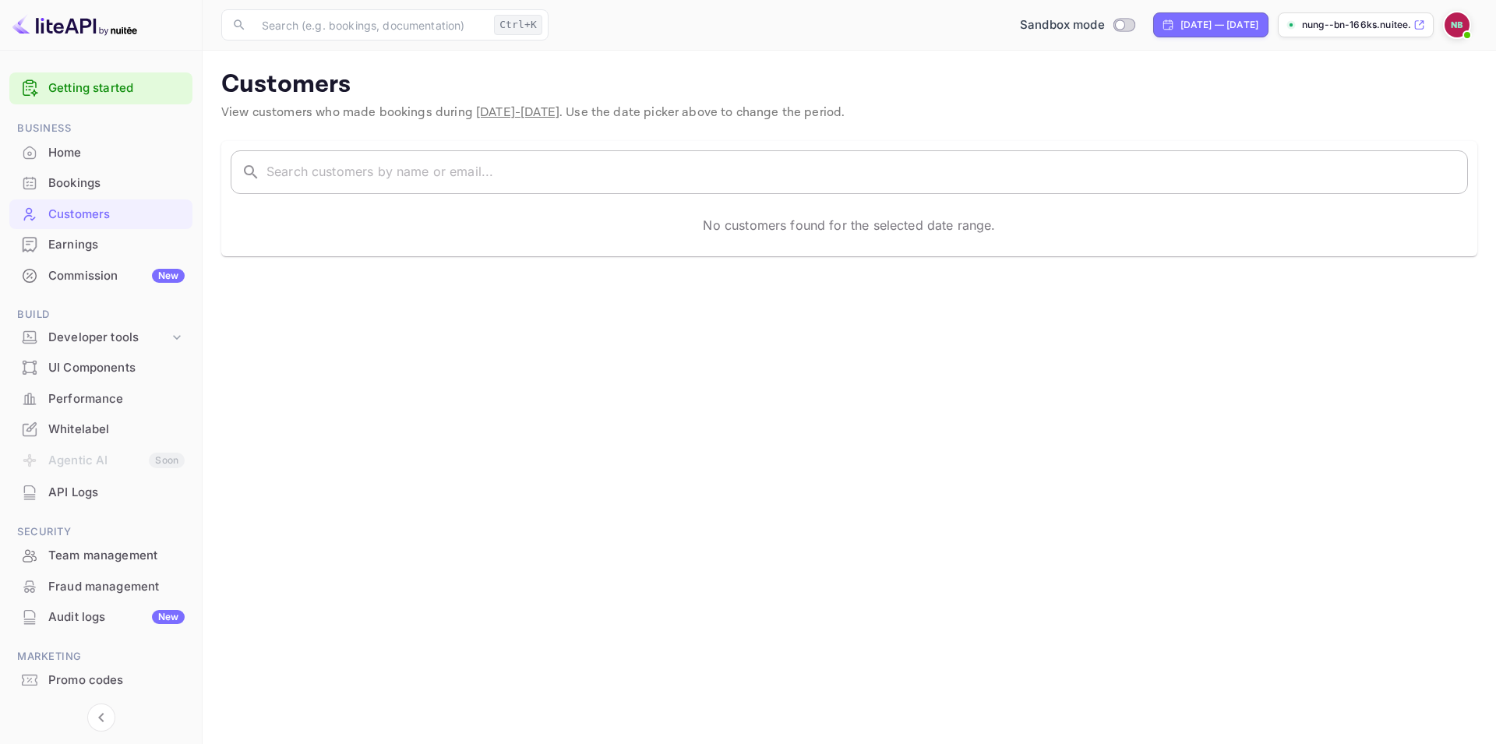
click at [799, 175] on input "text" at bounding box center [866, 172] width 1201 height 44
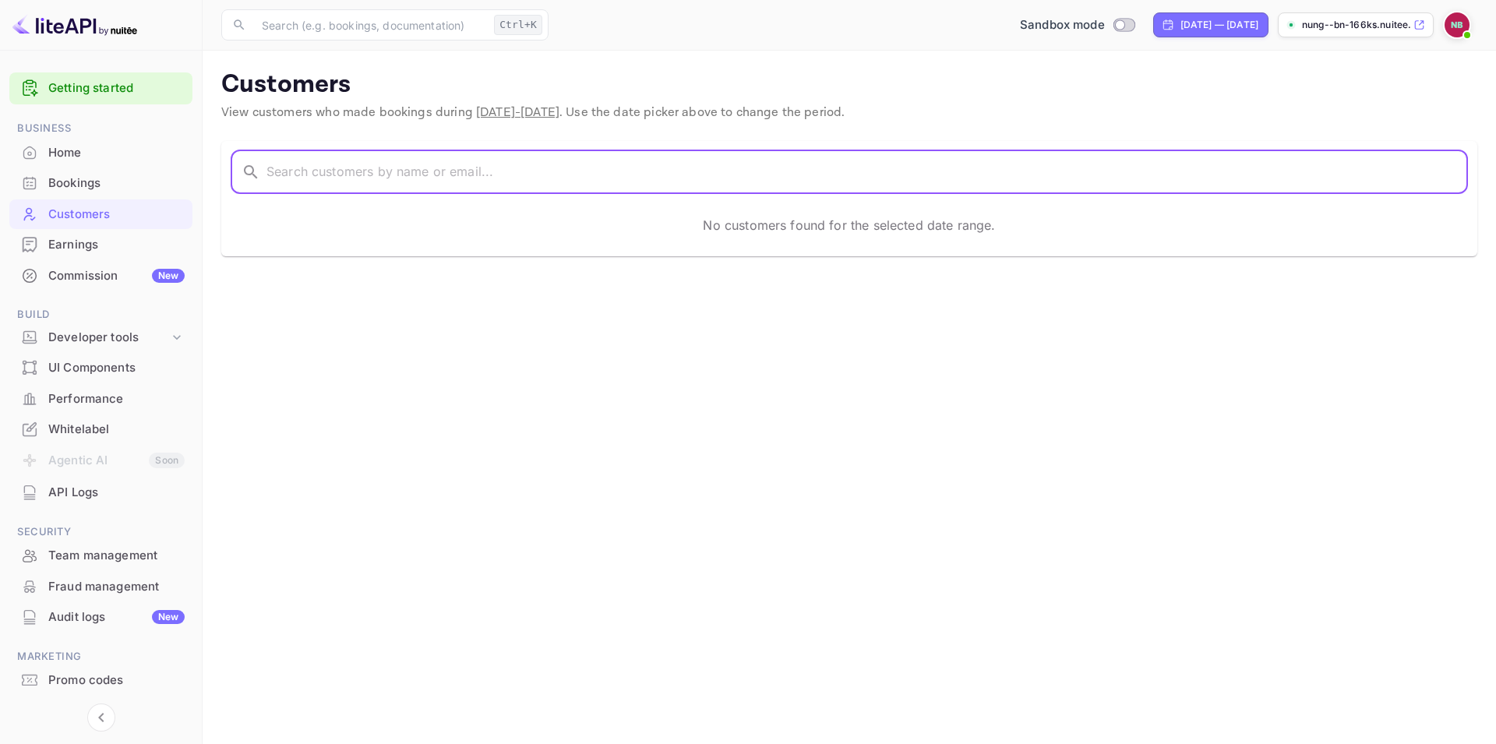
paste input "https://na01.safelinks.protection.outlook.com/?url=https%3A%2F%2F561bfldw.r.us-…"
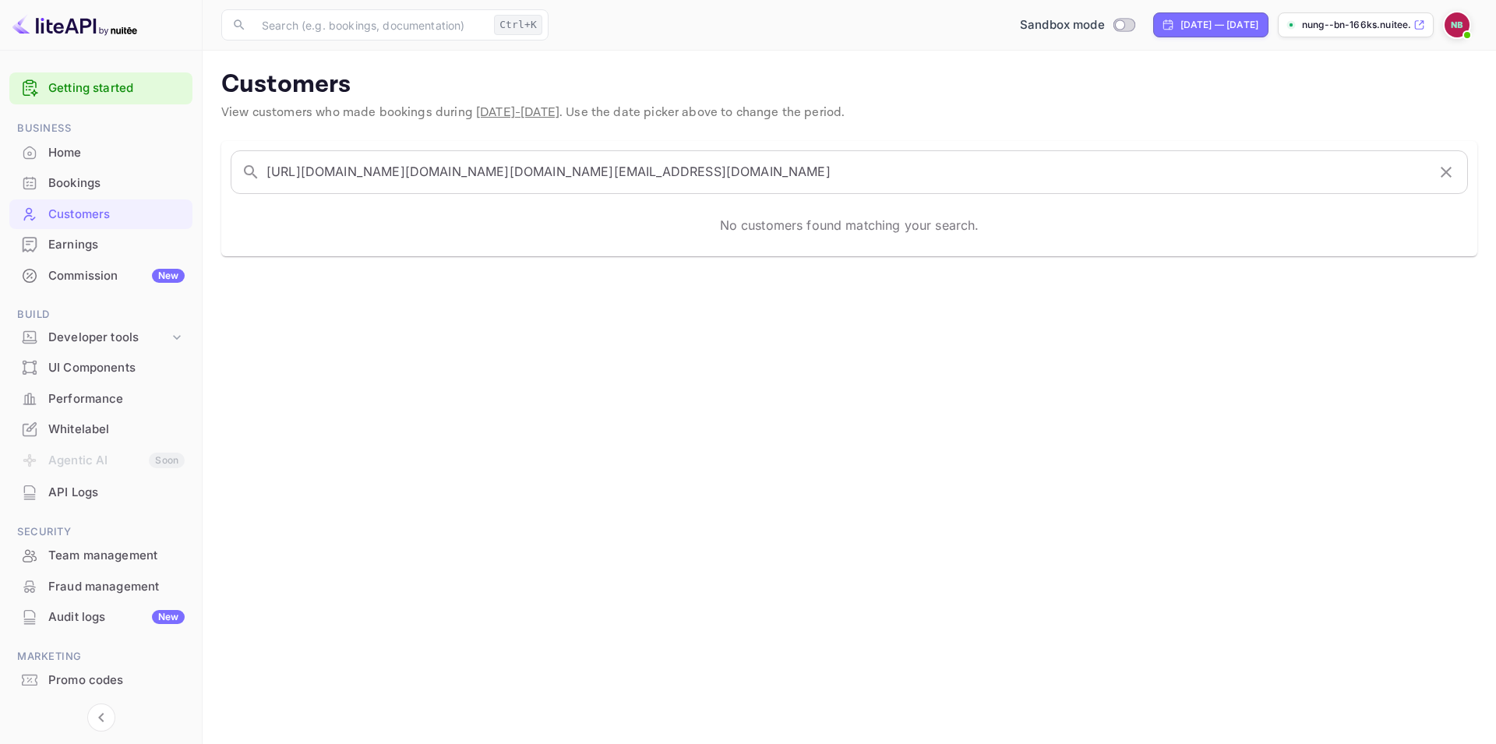
drag, startPoint x: 655, startPoint y: 448, endPoint x: 651, endPoint y: 429, distance: 19.1
click at [654, 438] on main "Customers View customers who made bookings during Aug 31 - Sep 30, 2025 . Use t…" at bounding box center [849, 397] width 1293 height 693
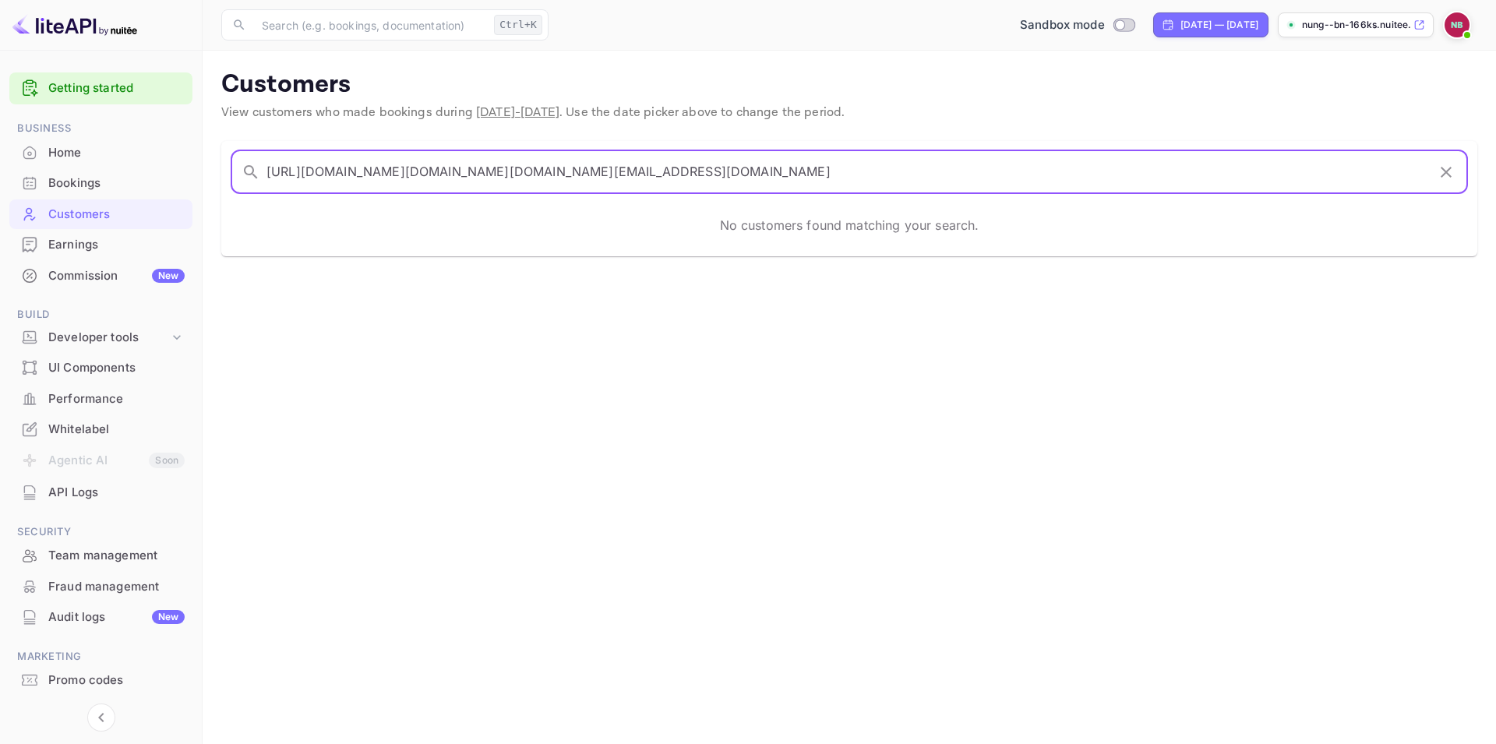
click at [473, 162] on input "https://na01.safelinks.protection.outlook.com/?url=https%3A%2F%2F561bfldw.r.us-…" at bounding box center [846, 172] width 1160 height 44
paste input "my1000ze@hotmail.com"
type input "my1000ze@hotmail.com"
click at [545, 305] on main "Customers View customers who made bookings during Aug 31 - Sep 30, 2025 . Use t…" at bounding box center [849, 397] width 1293 height 693
